Goal: Register for event/course

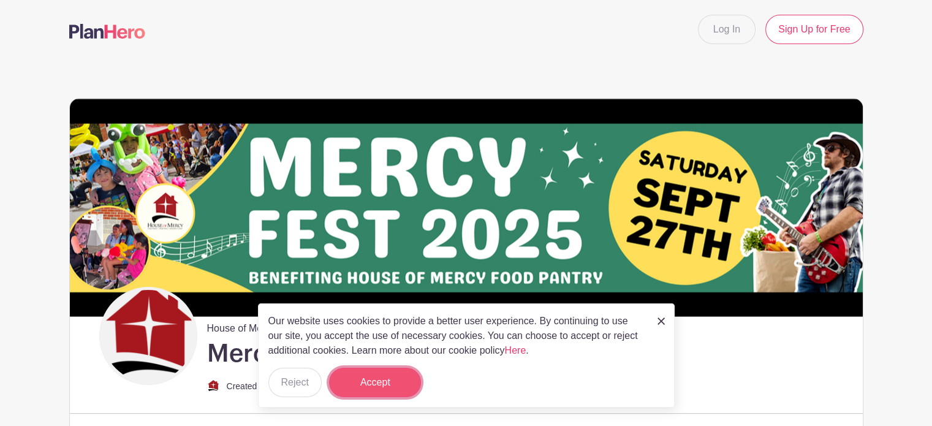
click at [371, 385] on button "Accept" at bounding box center [375, 381] width 92 height 29
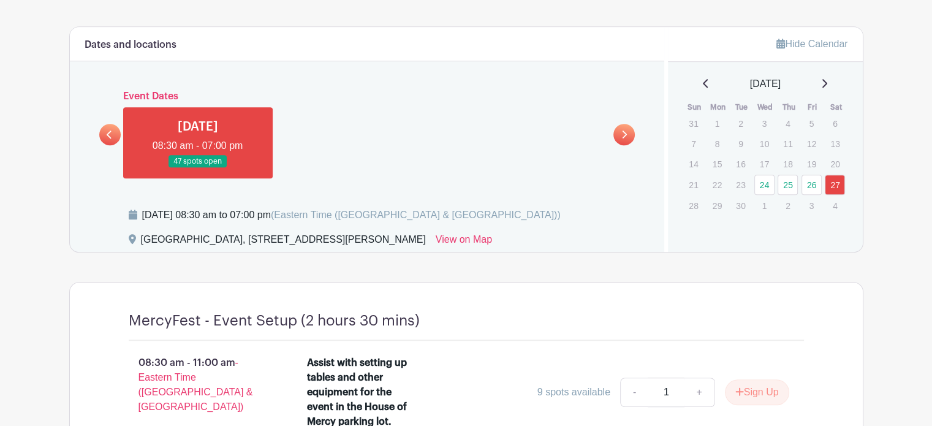
scroll to position [857, 0]
click at [114, 135] on link at bounding box center [109, 133] width 21 height 21
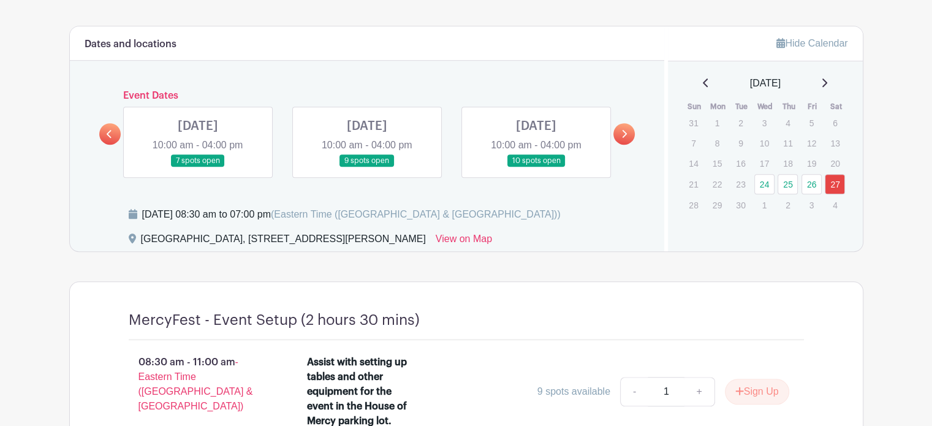
click at [198, 167] on link at bounding box center [198, 167] width 0 height 0
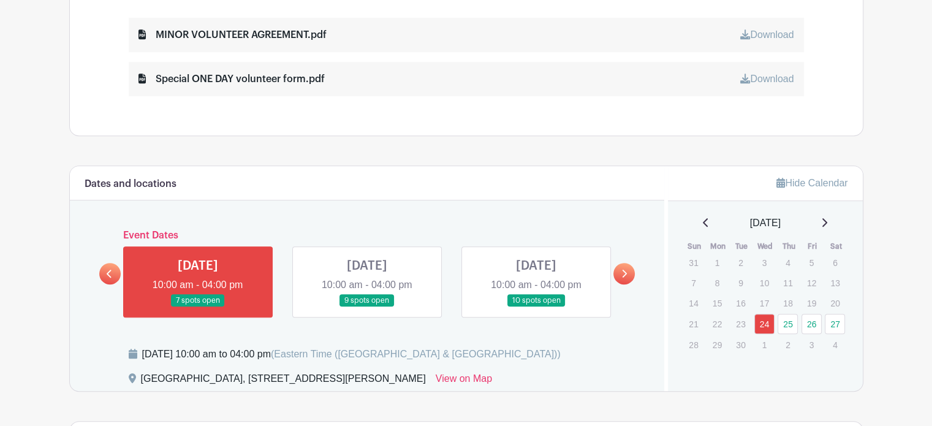
scroll to position [713, 0]
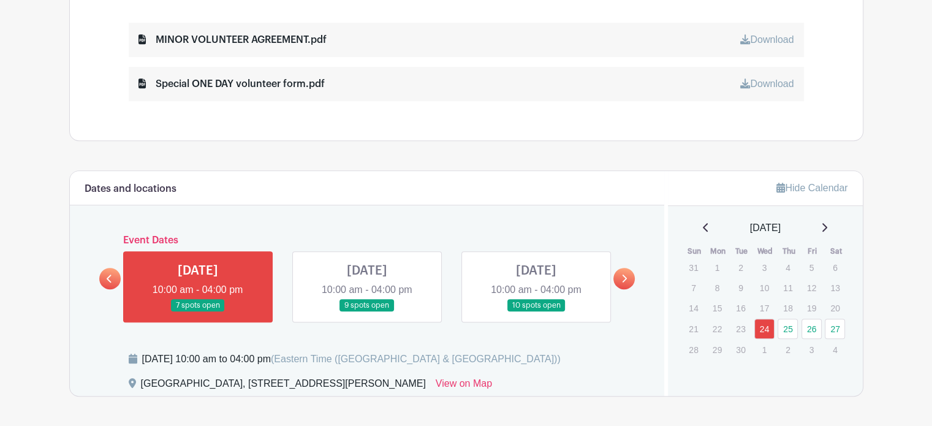
click at [367, 312] on link at bounding box center [367, 312] width 0 height 0
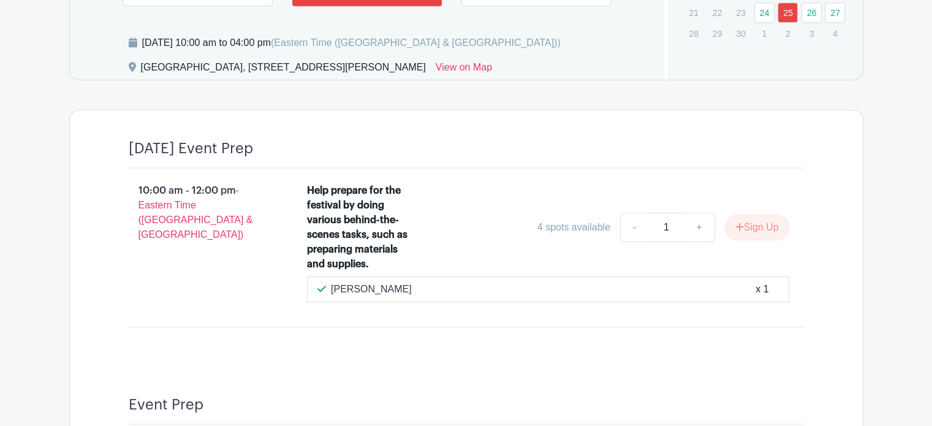
scroll to position [906, 0]
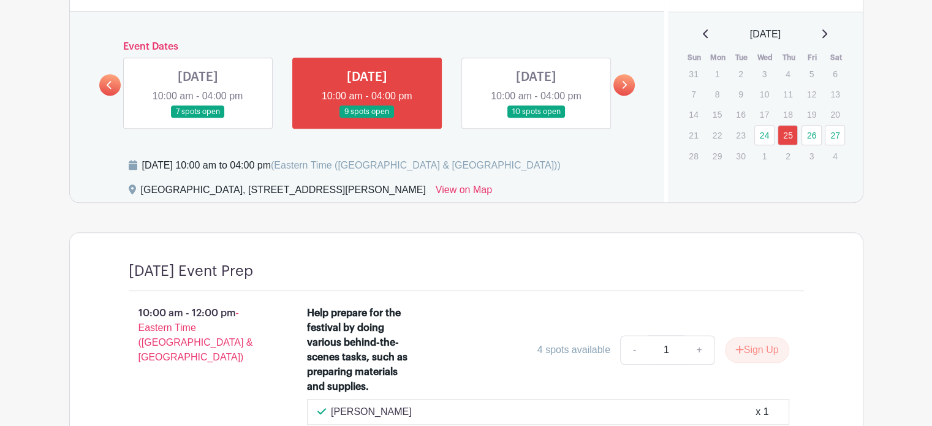
click at [536, 118] on link at bounding box center [536, 118] width 0 height 0
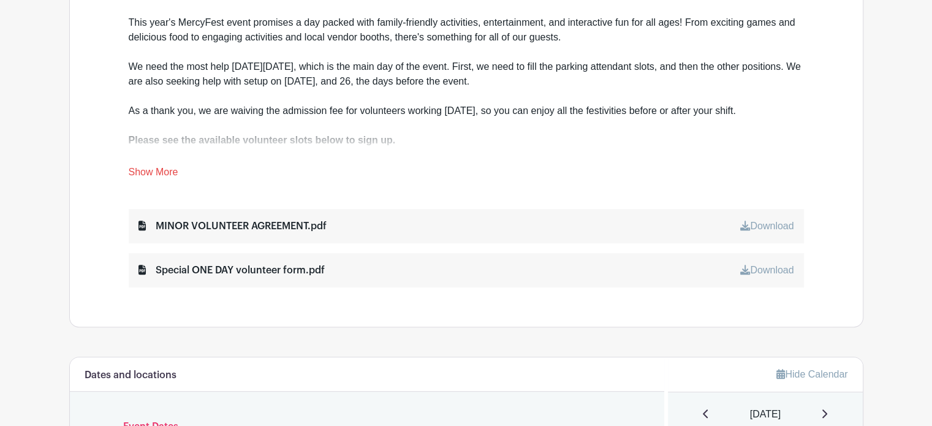
scroll to position [482, 0]
